Goal: Information Seeking & Learning: Check status

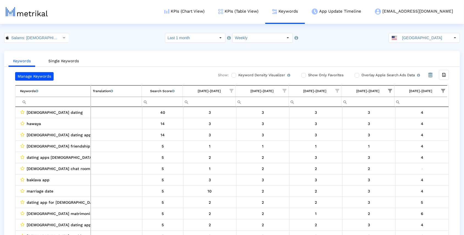
click at [67, 99] on input "Filter cell" at bounding box center [55, 101] width 70 height 9
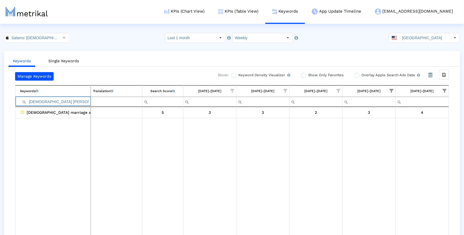
type input "[DEMOGRAPHIC_DATA] [PERSON_NAME]"
click at [446, 89] on span "Show filter options for column '09/21/25-09/27/25'" at bounding box center [444, 91] width 4 height 4
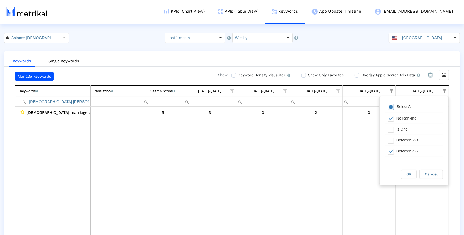
click at [409, 105] on div "Select All" at bounding box center [404, 107] width 21 height 5
click at [411, 173] on span "OK" at bounding box center [408, 174] width 5 height 4
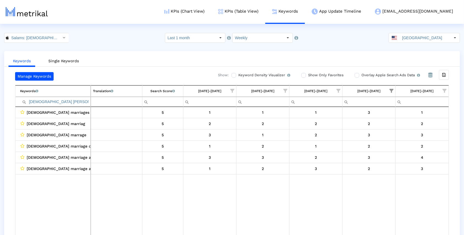
click at [391, 89] on span "Show filter options for column '09/14/25-09/20/25'" at bounding box center [391, 91] width 4 height 4
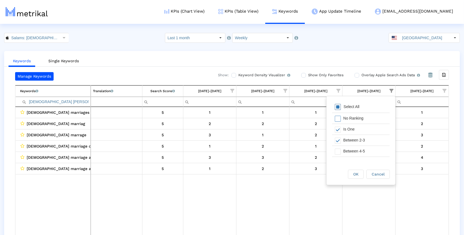
click at [367, 107] on div "Select All" at bounding box center [361, 107] width 58 height 11
click at [360, 175] on div "OK" at bounding box center [355, 174] width 15 height 9
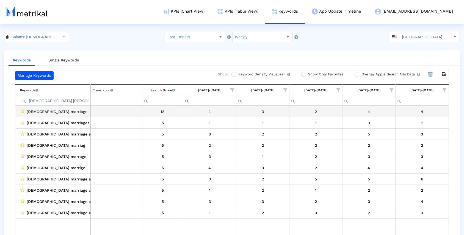
scroll to position [1, 0]
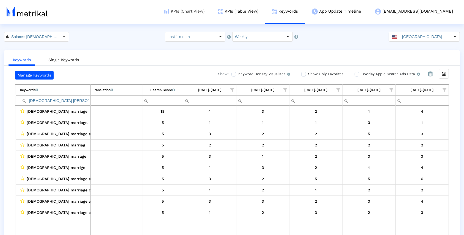
click at [211, 15] on link "KPIs (Chart View)" at bounding box center [184, 11] width 54 height 23
click at [211, 10] on link "KPIs (Chart View)" at bounding box center [184, 11] width 54 height 23
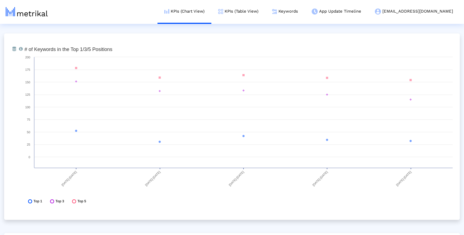
scroll to position [2022, 0]
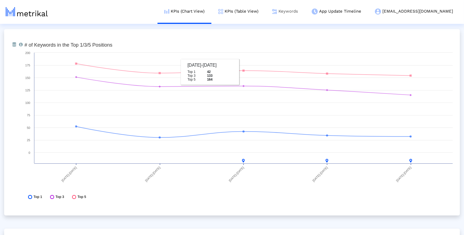
click at [305, 12] on link "Keywords" at bounding box center [285, 11] width 40 height 23
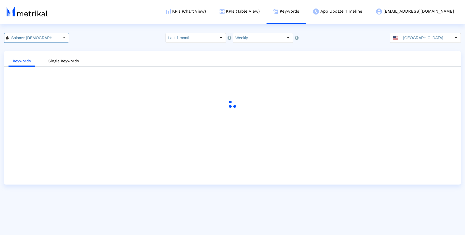
click at [63, 38] on icon "Select" at bounding box center [64, 38] width 2 height 4
click at [43, 56] on div "Salams - Where [DEMOGRAPHIC_DATA] Meet <com.minderapps.minder>" at bounding box center [33, 56] width 53 height 5
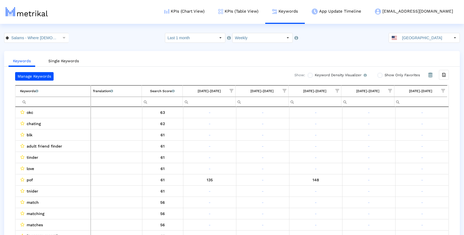
click at [443, 89] on span "Show filter options for column '09/21/25-09/27/25'" at bounding box center [443, 91] width 4 height 4
click at [389, 104] on span "Filter options" at bounding box center [389, 107] width 6 height 6
click at [391, 129] on span "Filter options" at bounding box center [389, 130] width 6 height 6
click at [389, 140] on span "Filter options" at bounding box center [389, 141] width 6 height 6
click at [389, 151] on span "Filter options" at bounding box center [389, 152] width 6 height 6
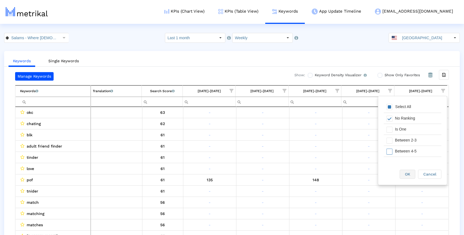
click at [402, 173] on div "OK" at bounding box center [407, 174] width 15 height 9
click at [390, 90] on span "Show filter options for column '09/14/25-09/20/25'" at bounding box center [390, 91] width 4 height 4
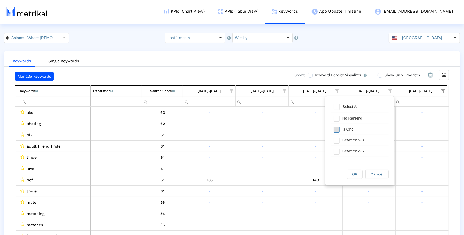
click at [338, 129] on span "Filter options" at bounding box center [336, 130] width 6 height 6
click at [337, 140] on span "Filter options" at bounding box center [336, 141] width 6 height 6
click at [337, 152] on span "Filter options" at bounding box center [336, 152] width 6 height 6
click at [352, 174] on span "OK" at bounding box center [354, 174] width 5 height 4
